Goal: Navigation & Orientation: Find specific page/section

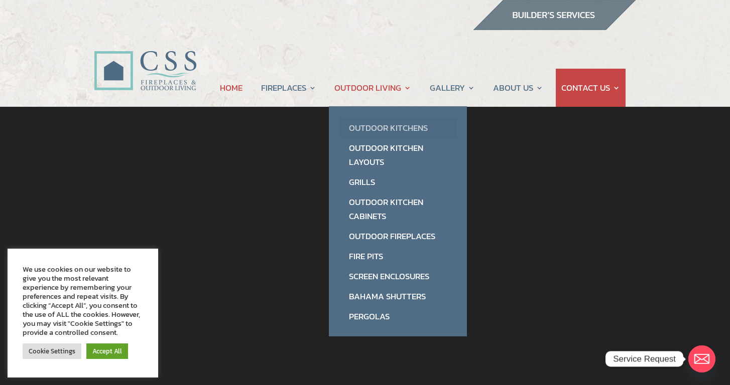
click at [375, 123] on link "Outdoor Kitchens" at bounding box center [398, 128] width 118 height 20
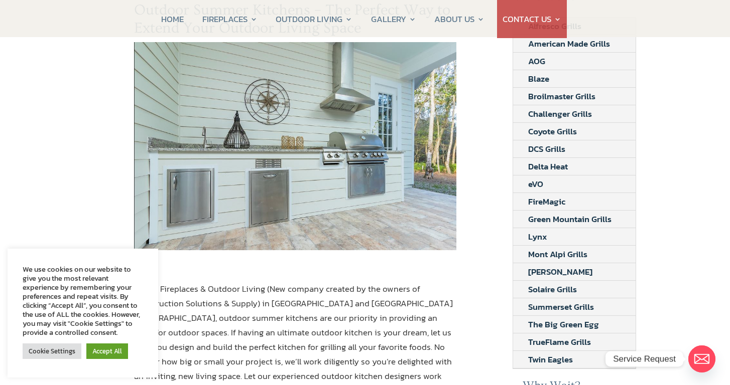
scroll to position [61, 0]
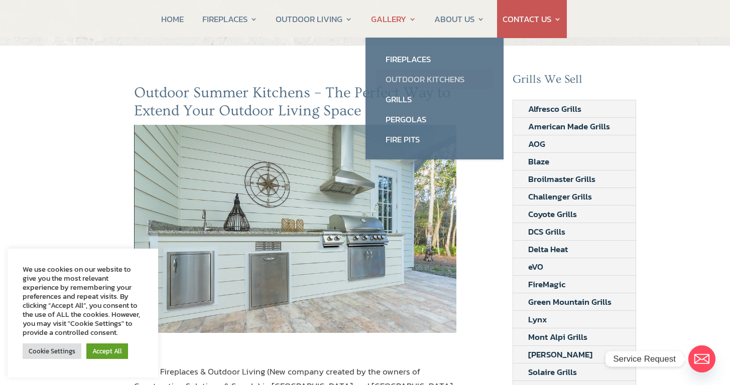
click at [406, 80] on link "Outdoor Kitchens" at bounding box center [434, 79] width 118 height 20
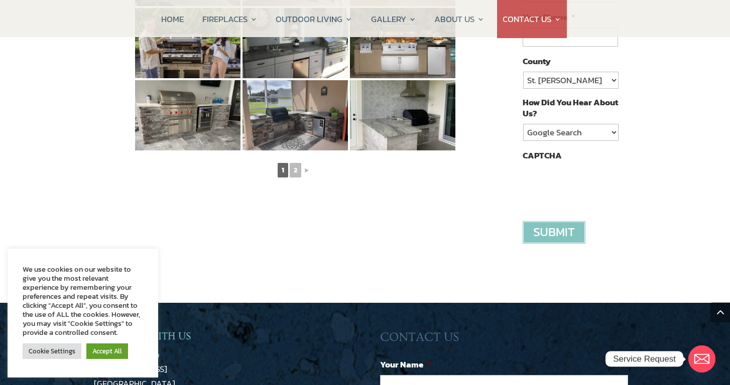
scroll to position [656, 0]
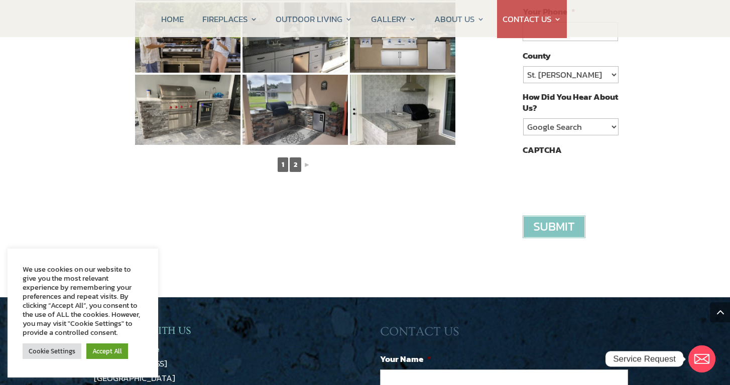
click at [298, 158] on link "2" at bounding box center [296, 165] width 12 height 15
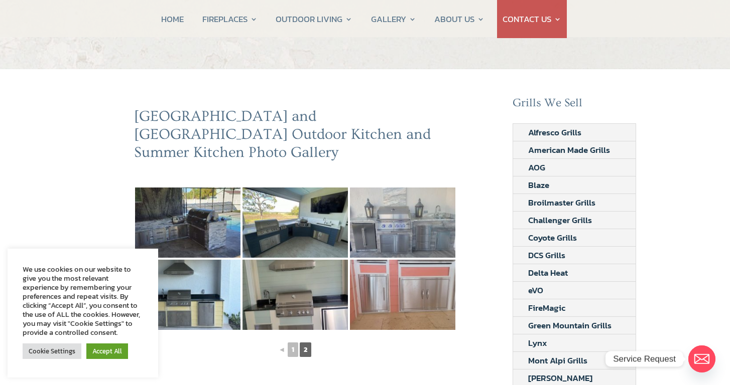
scroll to position [23, 0]
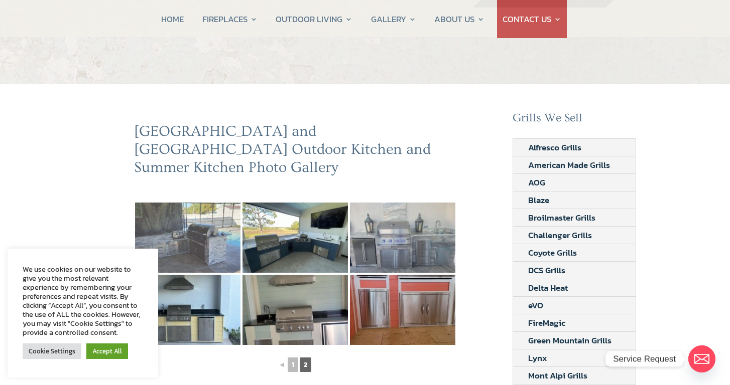
click at [174, 238] on img at bounding box center [187, 238] width 105 height 70
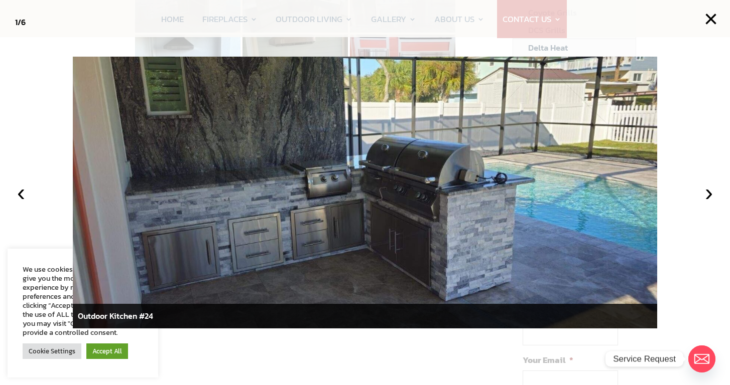
scroll to position [272, 0]
click at [711, 18] on button "×" at bounding box center [710, 19] width 22 height 22
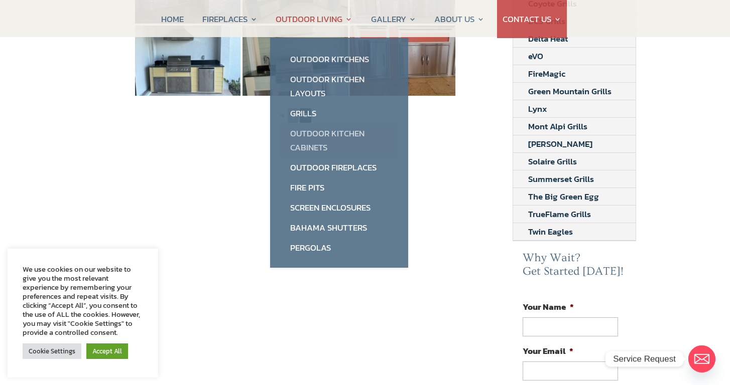
click at [338, 131] on link "Outdoor Kitchen Cabinets" at bounding box center [339, 140] width 118 height 34
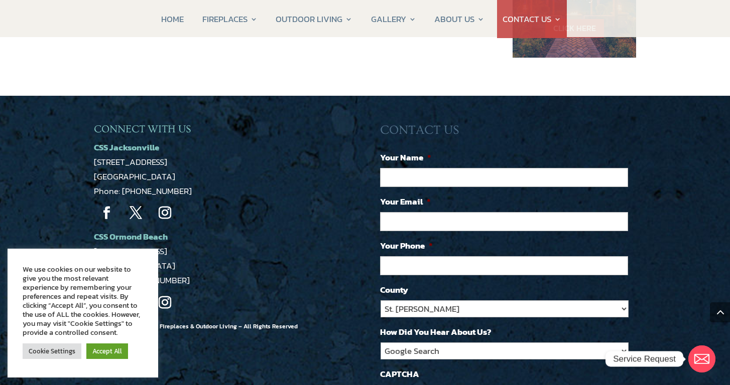
scroll to position [854, 0]
